Goal: Task Accomplishment & Management: Use online tool/utility

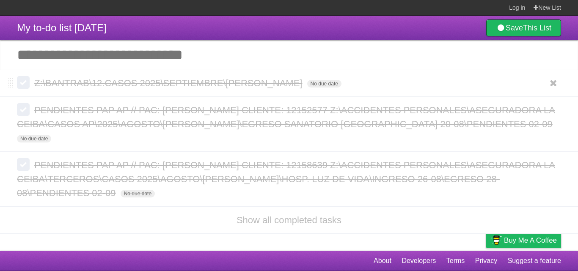
drag, startPoint x: 103, startPoint y: 81, endPoint x: 468, endPoint y: 93, distance: 365.3
click at [468, 93] on li "Z:\BANTRAB\12.CASOS 2025\SEPTIEMBRE\ASHLEY JULIANA ARRIAZA MARROQUIN No due dat…" at bounding box center [289, 83] width 578 height 27
